Goal: Task Accomplishment & Management: Manage account settings

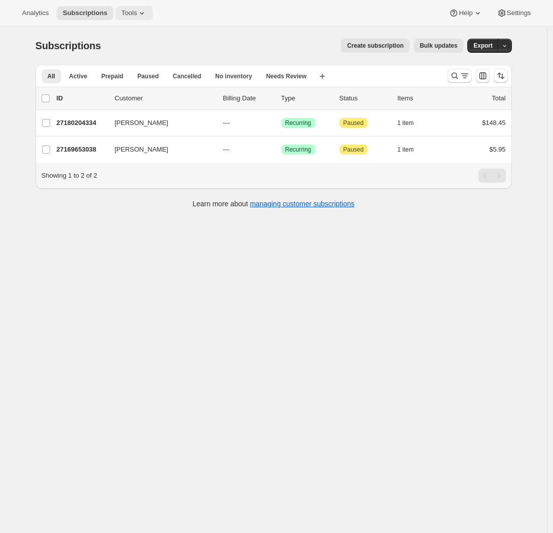
click at [122, 18] on button "Tools" at bounding box center [134, 13] width 38 height 14
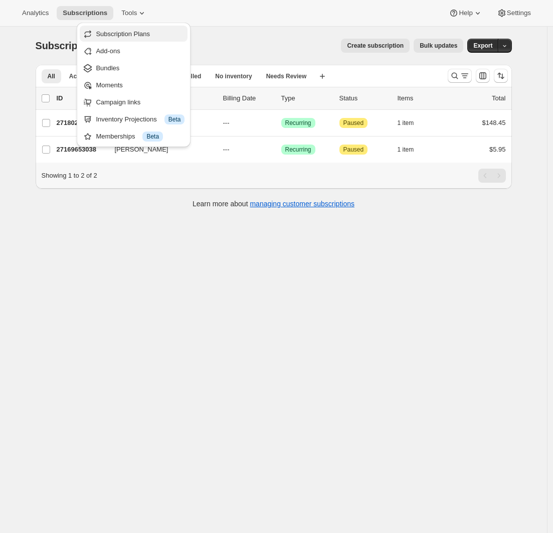
click at [129, 33] on span "Subscription Plans" at bounding box center [123, 34] width 54 height 8
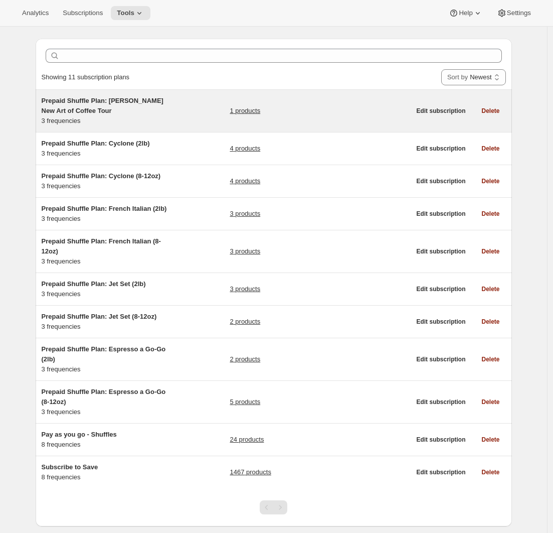
scroll to position [60, 0]
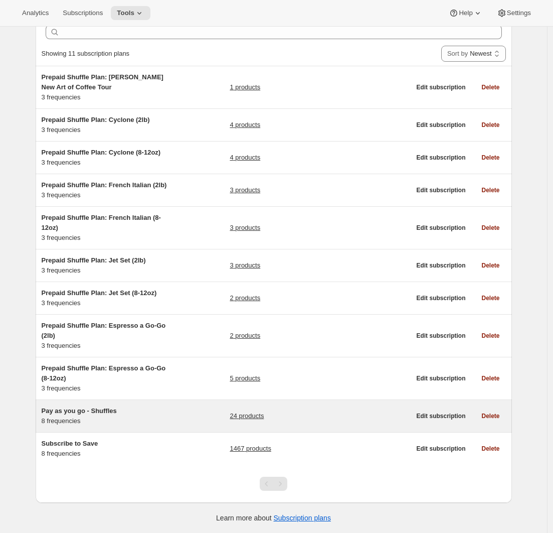
click at [155, 406] on h5 "Pay as you go - Shuffles" at bounding box center [104, 411] width 125 height 10
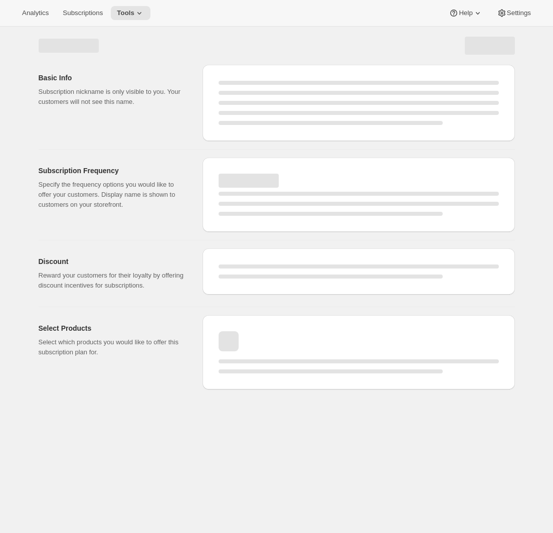
select select "WEEK"
select select "MONTH"
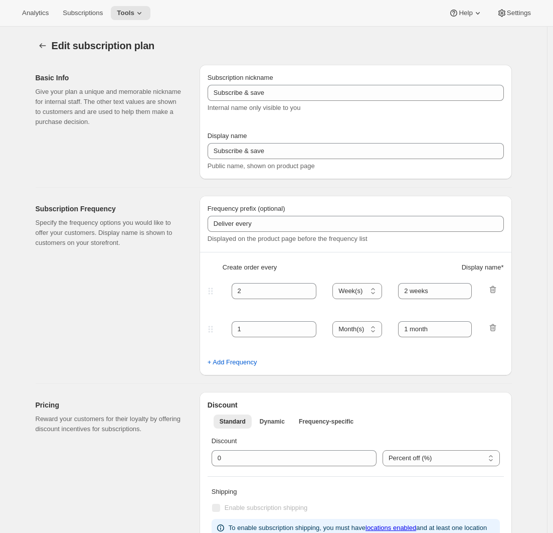
type input "Pay as you go - Shuffles"
type input "Subscribe"
type input "1"
type input "1 week"
type input "2"
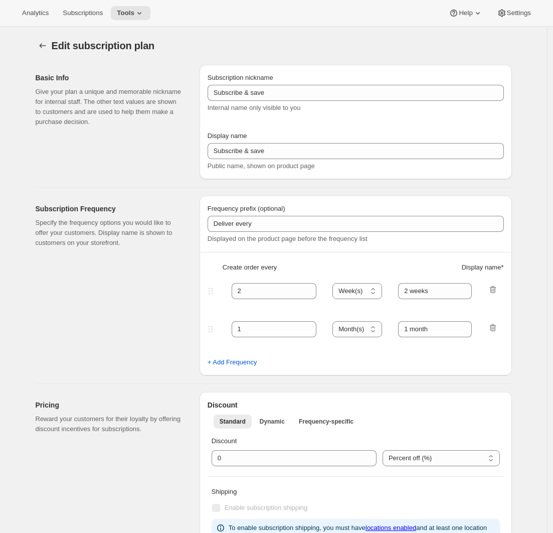
select select "WEEK"
type input "2 weeks"
type input "1.0"
select select "FIXED_AMOUNT"
select select "WEEK"
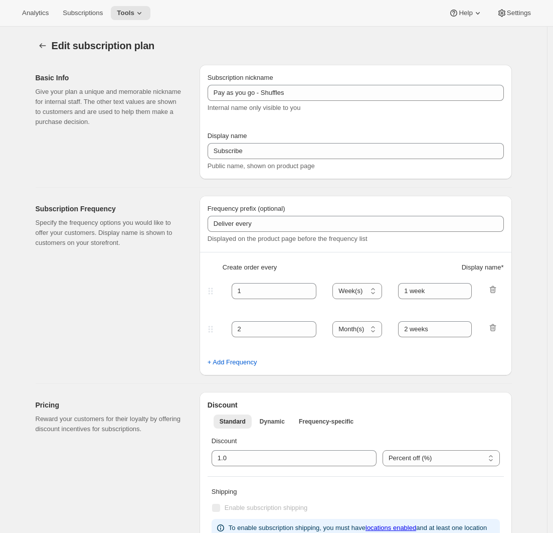
select select "WEEK"
